Goal: Task Accomplishment & Management: Use online tool/utility

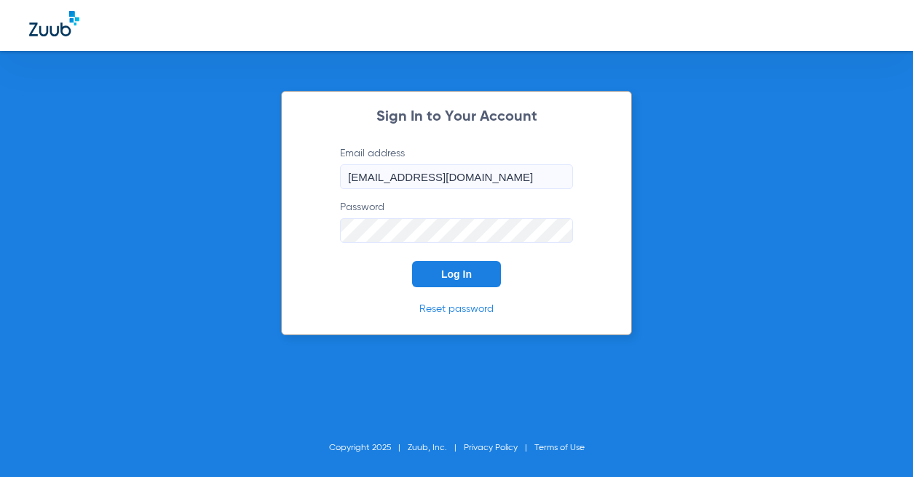
click at [455, 271] on span "Log In" at bounding box center [456, 275] width 31 height 12
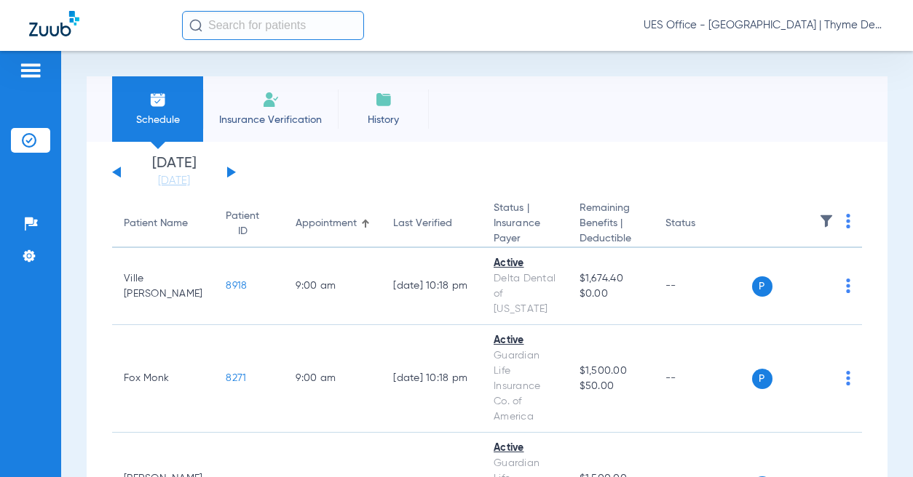
click at [233, 178] on div "[DATE] [DATE] [DATE] [DATE] [DATE] [DATE] [DATE] [DATE] [DATE] [DATE] [DATE] [D…" at bounding box center [174, 172] width 124 height 32
click at [231, 172] on button at bounding box center [231, 172] width 9 height 11
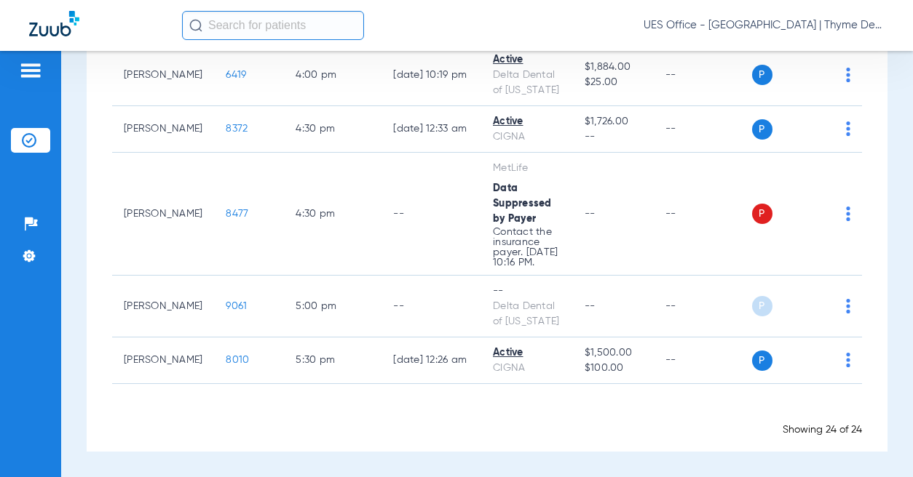
scroll to position [1344, 0]
click at [846, 304] on img at bounding box center [848, 306] width 4 height 15
click at [792, 359] on span "Verify Now" at bounding box center [795, 364] width 68 height 10
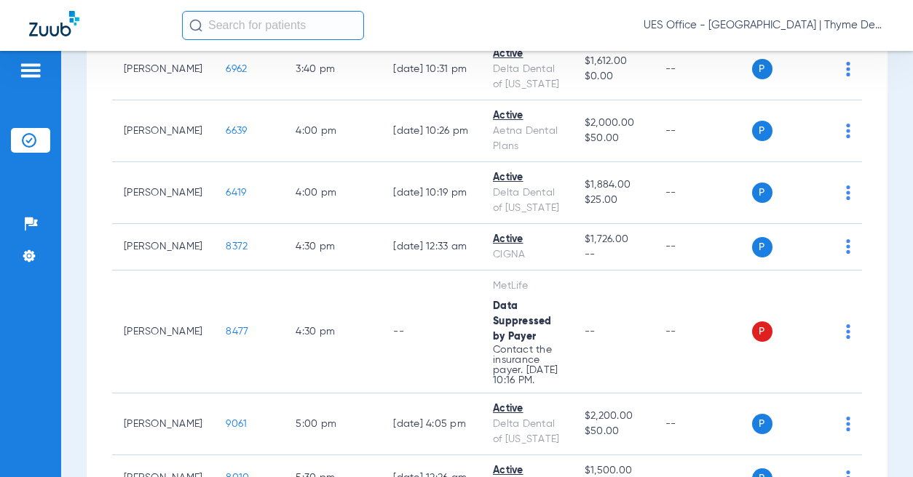
scroll to position [1271, 0]
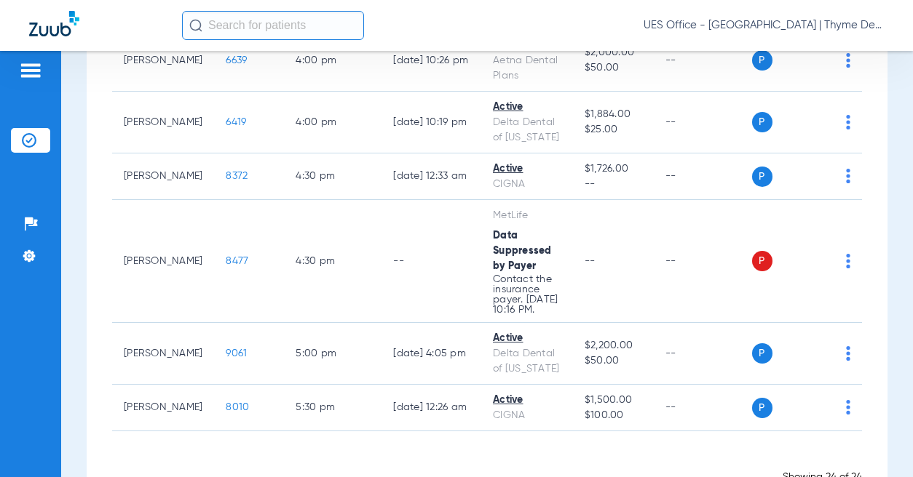
click at [226, 359] on span "9061" at bounding box center [236, 354] width 21 height 10
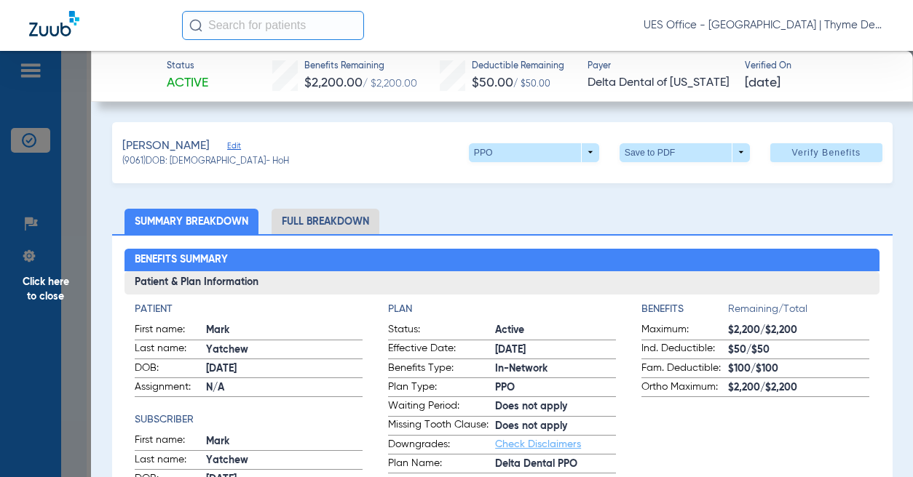
click at [348, 212] on li "Full Breakdown" at bounding box center [325, 221] width 108 height 25
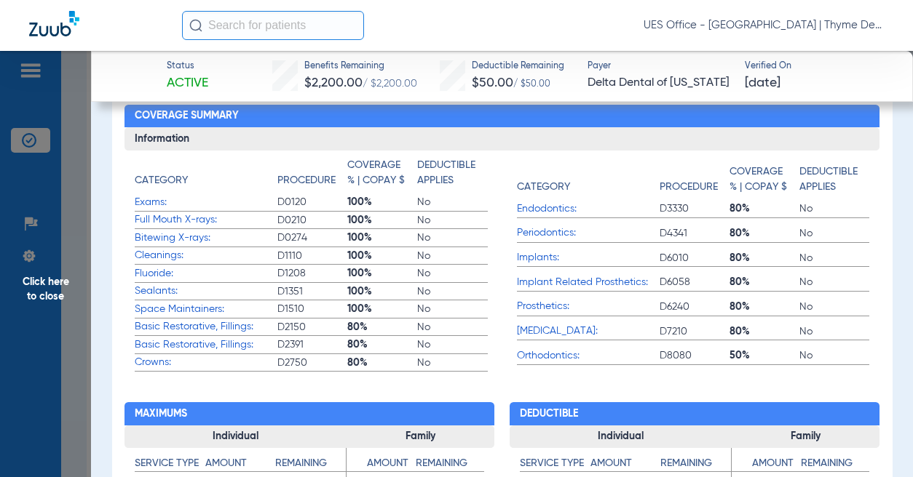
scroll to position [495, 0]
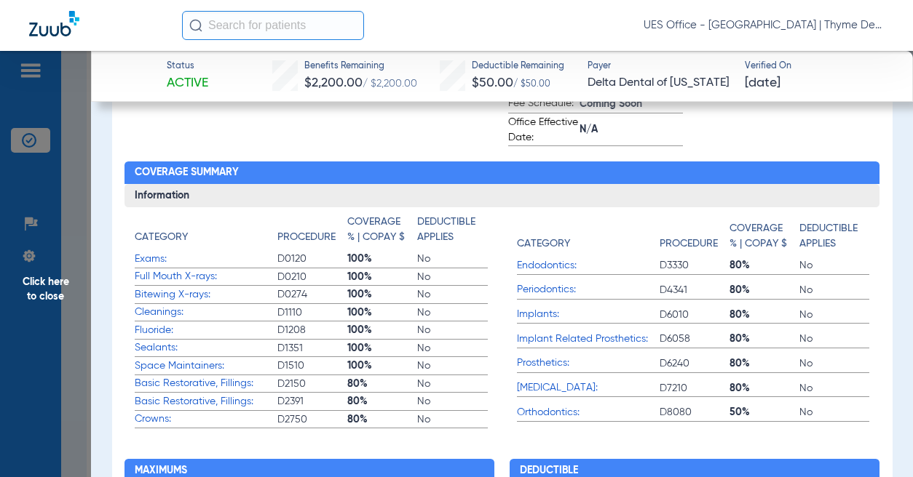
drag, startPoint x: 66, startPoint y: 142, endPoint x: 74, endPoint y: 143, distance: 7.3
click at [68, 142] on span "Click here to close" at bounding box center [45, 289] width 91 height 477
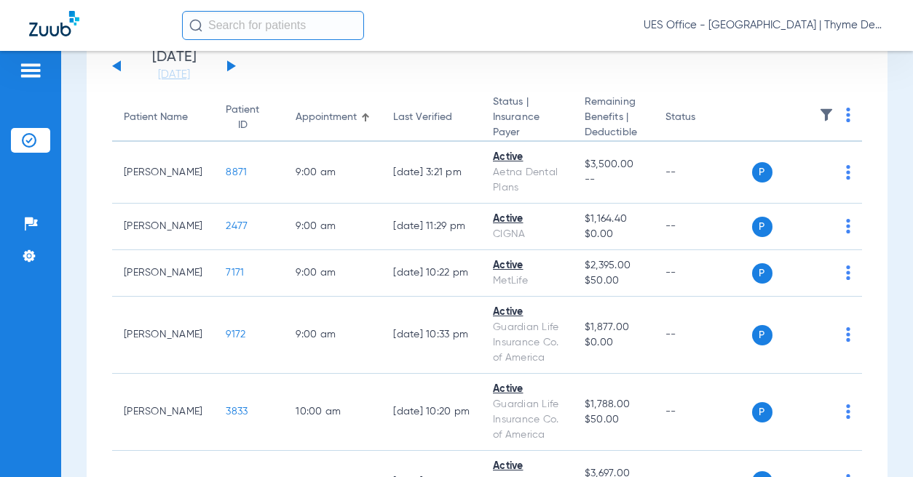
scroll to position [0, 0]
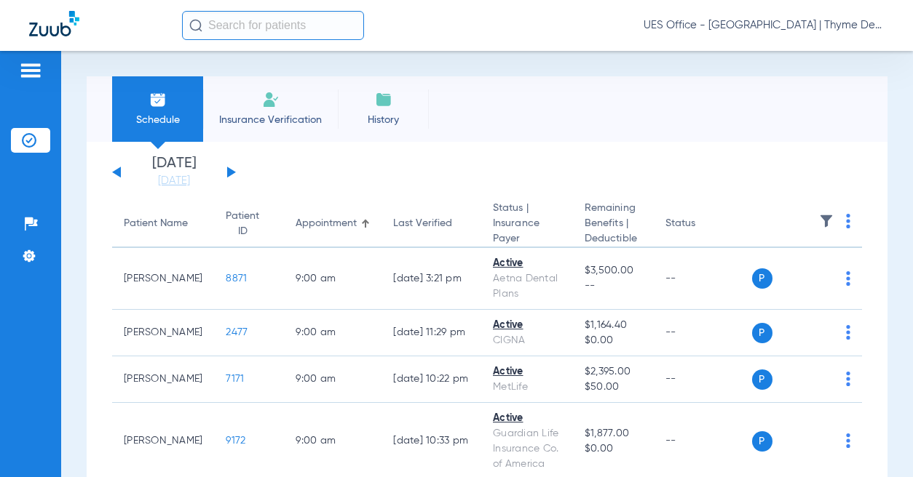
click at [233, 178] on div "[DATE] [DATE] [DATE] [DATE] [DATE] [DATE] [DATE] [DATE] [DATE] [DATE] [DATE] [D…" at bounding box center [174, 172] width 124 height 32
click at [229, 170] on button at bounding box center [231, 172] width 9 height 11
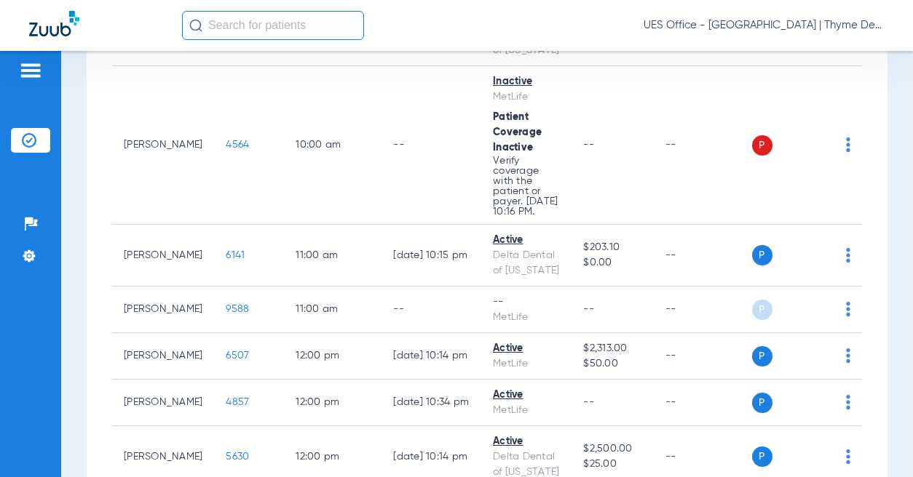
scroll to position [582, 0]
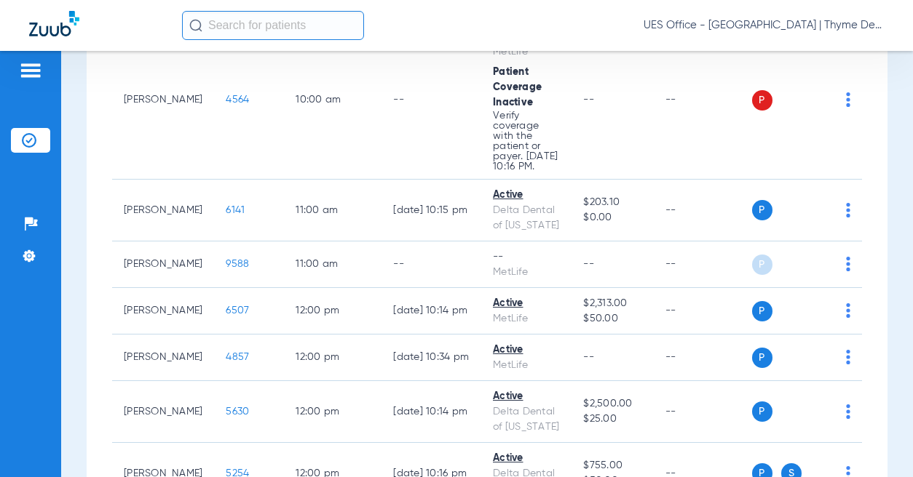
click at [848, 271] on img at bounding box center [848, 264] width 4 height 15
click at [799, 347] on button "Verify Now" at bounding box center [804, 357] width 92 height 29
